Goal: Check status: Check status

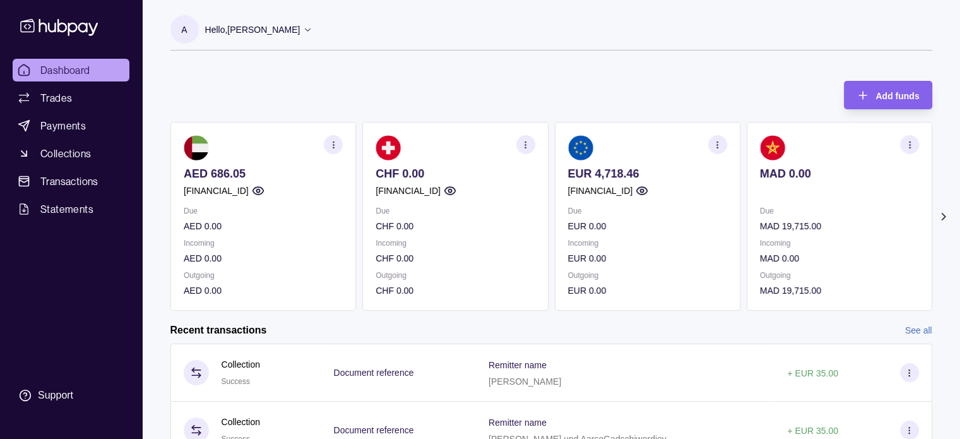
click at [723, 150] on section "button" at bounding box center [716, 144] width 19 height 19
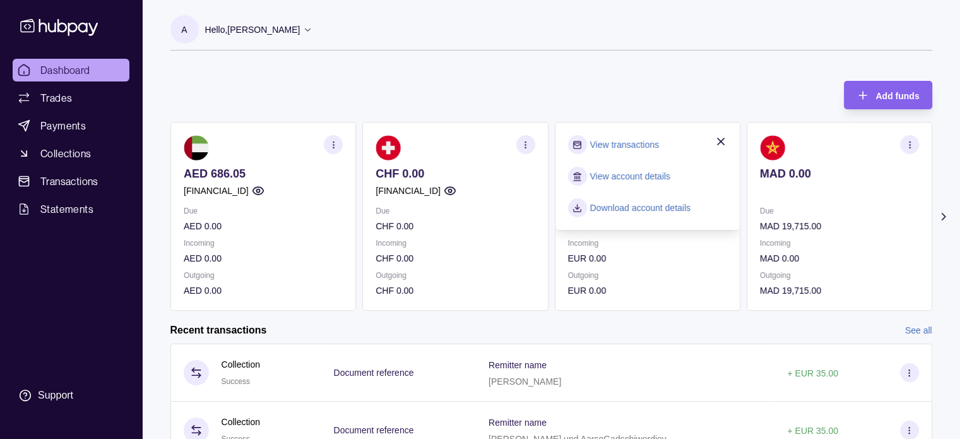
click at [624, 136] on section "View transactions" at bounding box center [646, 144] width 159 height 19
click at [626, 145] on link "View transactions" at bounding box center [623, 145] width 69 height 14
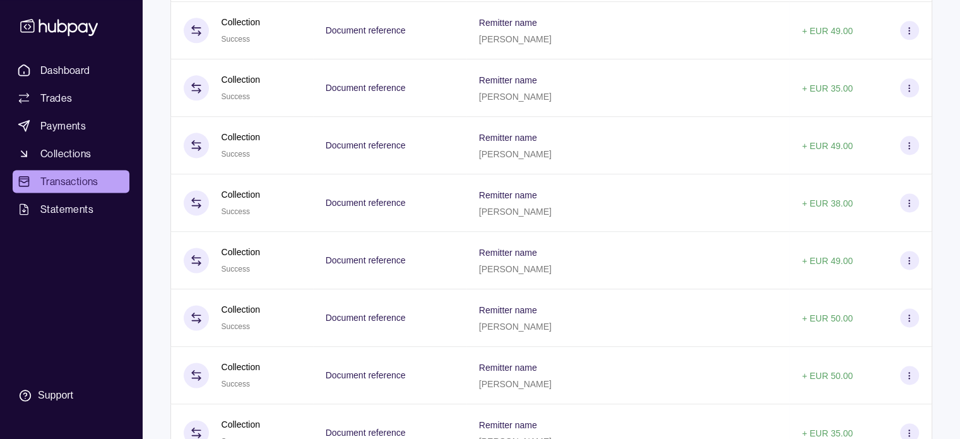
scroll to position [1667, 0]
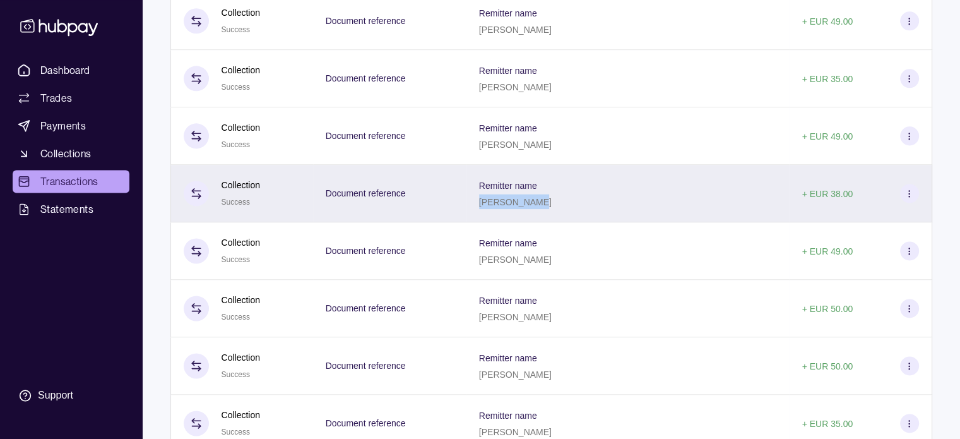
drag, startPoint x: 505, startPoint y: 213, endPoint x: 566, endPoint y: 217, distance: 61.4
click at [566, 217] on div "Remitter name [PERSON_NAME]" at bounding box center [627, 193] width 323 height 57
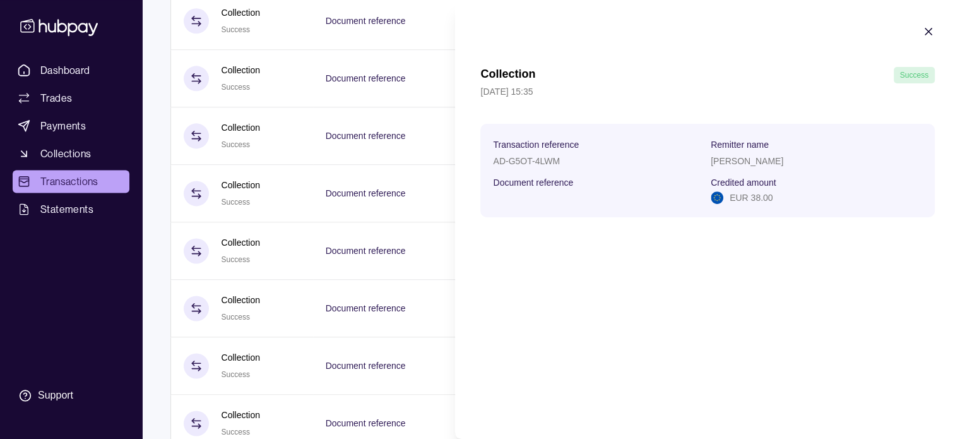
copy p "[PERSON_NAME]"
click at [930, 30] on icon "button" at bounding box center [928, 31] width 13 height 13
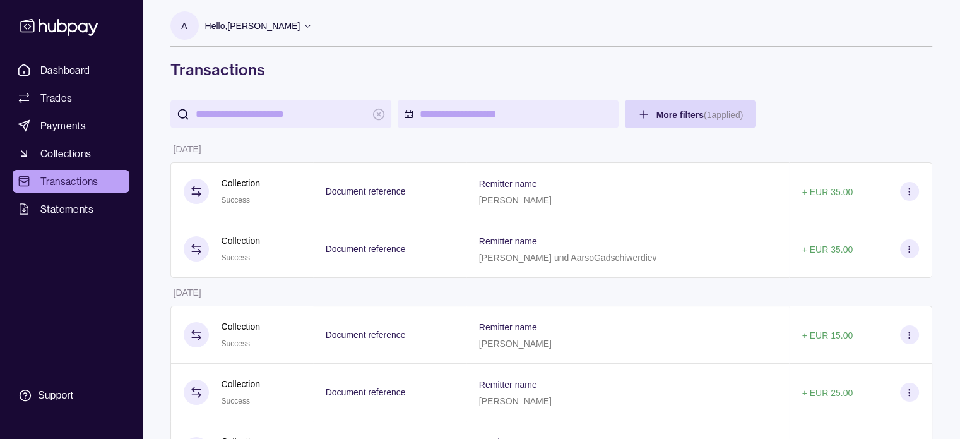
scroll to position [0, 0]
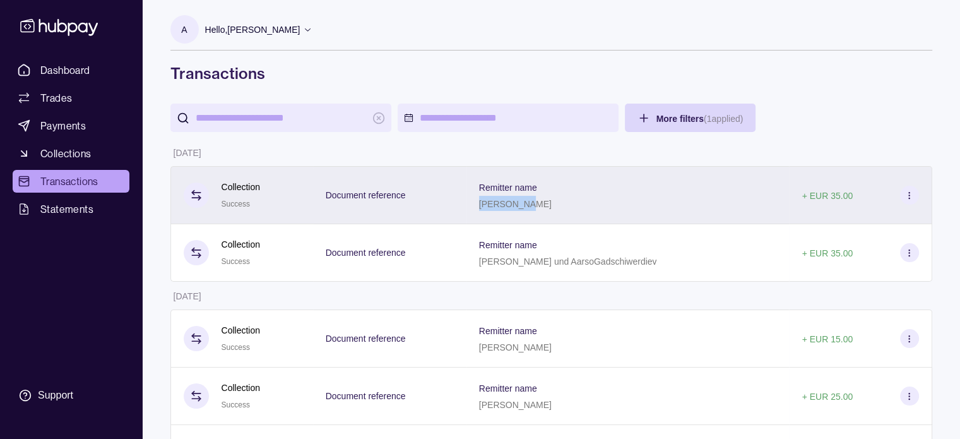
drag, startPoint x: 505, startPoint y: 204, endPoint x: 551, endPoint y: 211, distance: 46.6
click at [551, 211] on div "Remitter name [PERSON_NAME]" at bounding box center [627, 195] width 323 height 58
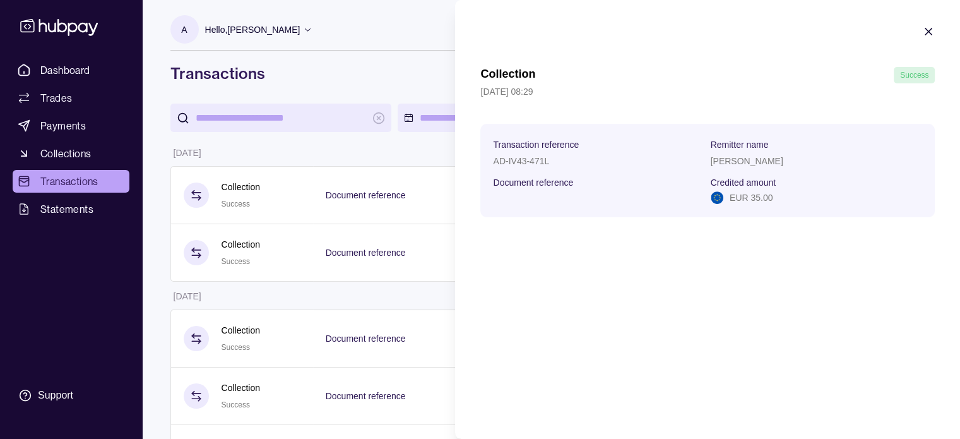
copy p "[PERSON_NAME]"
click at [933, 28] on icon "button" at bounding box center [928, 31] width 13 height 13
